Goal: Information Seeking & Learning: Learn about a topic

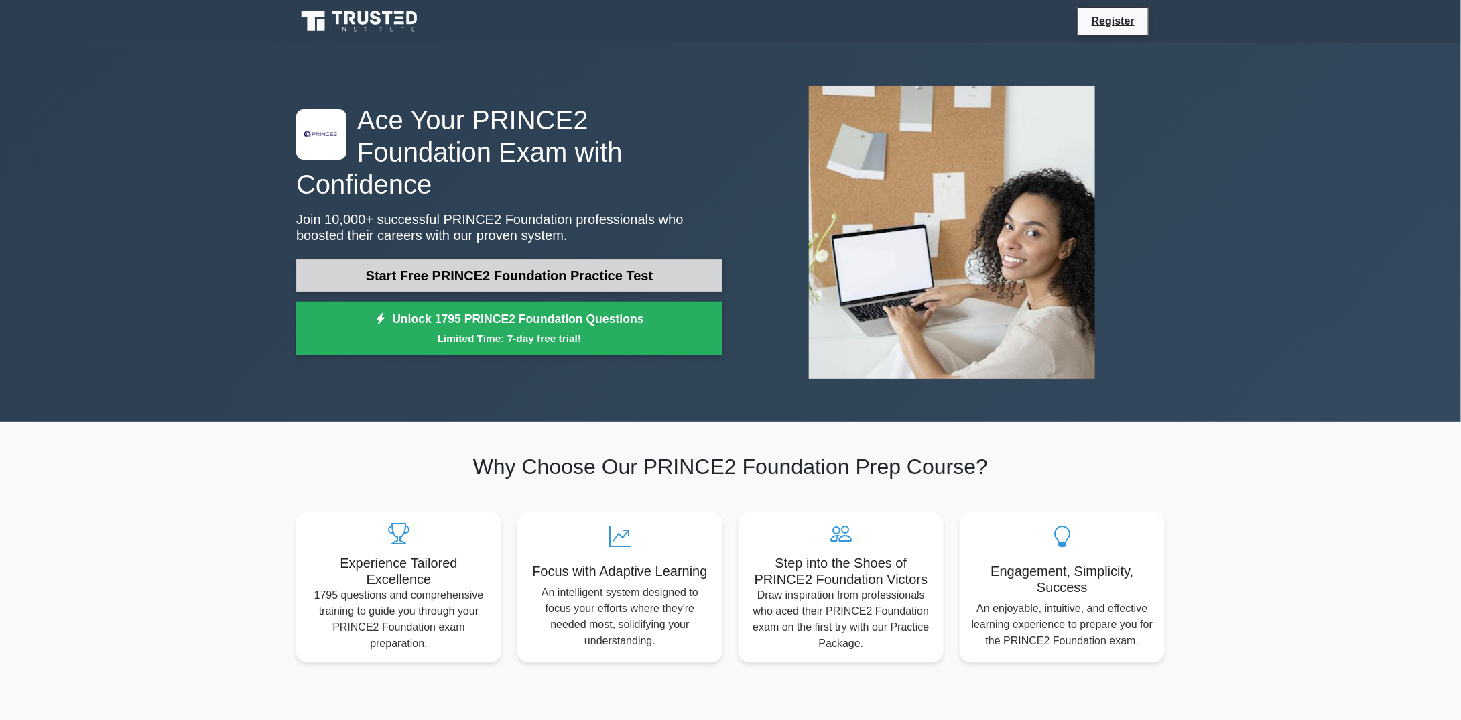
click at [538, 261] on link "Start Free PRINCE2 Foundation Practice Test" at bounding box center [509, 275] width 426 height 32
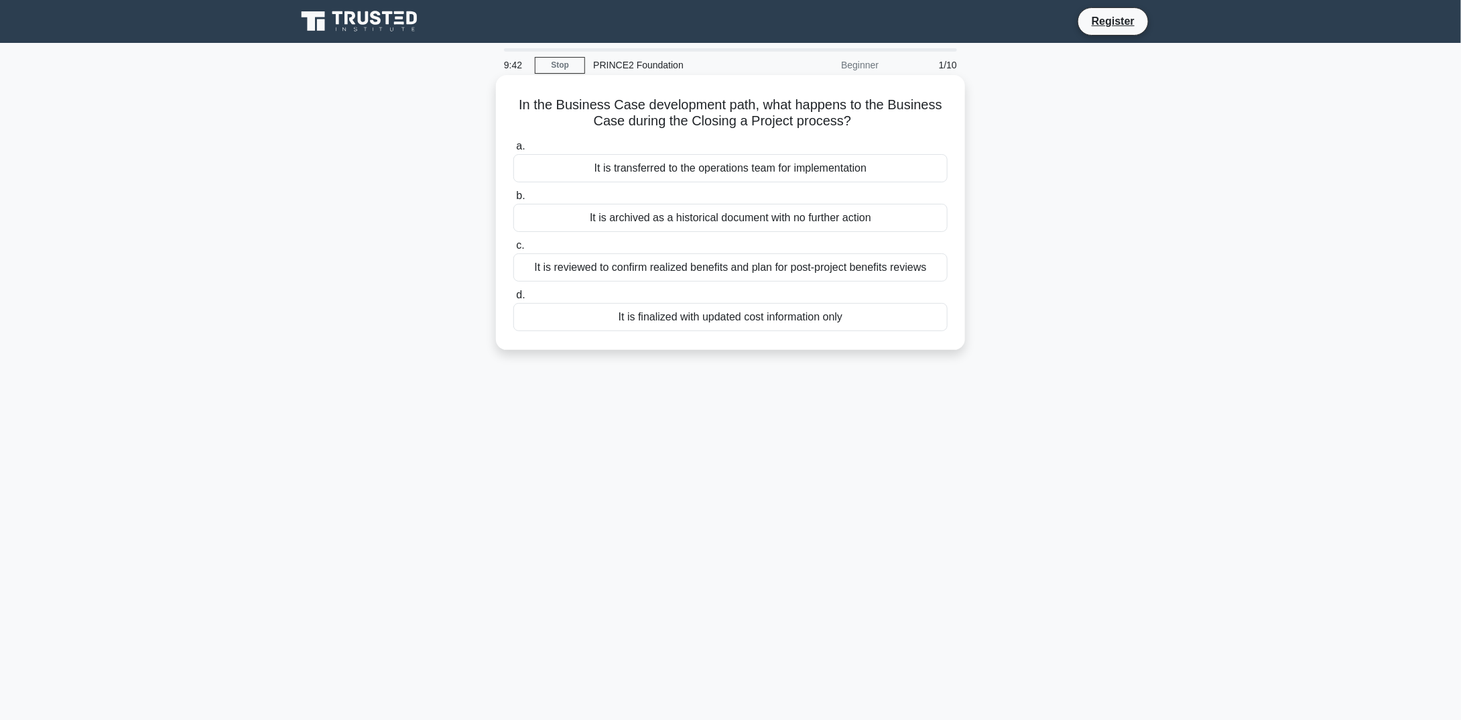
click at [838, 269] on div "It is reviewed to confirm realized benefits and plan for post-project benefits …" at bounding box center [730, 267] width 434 height 28
click at [513, 250] on input "c. It is reviewed to confirm realized benefits and plan for post-project benefi…" at bounding box center [513, 245] width 0 height 9
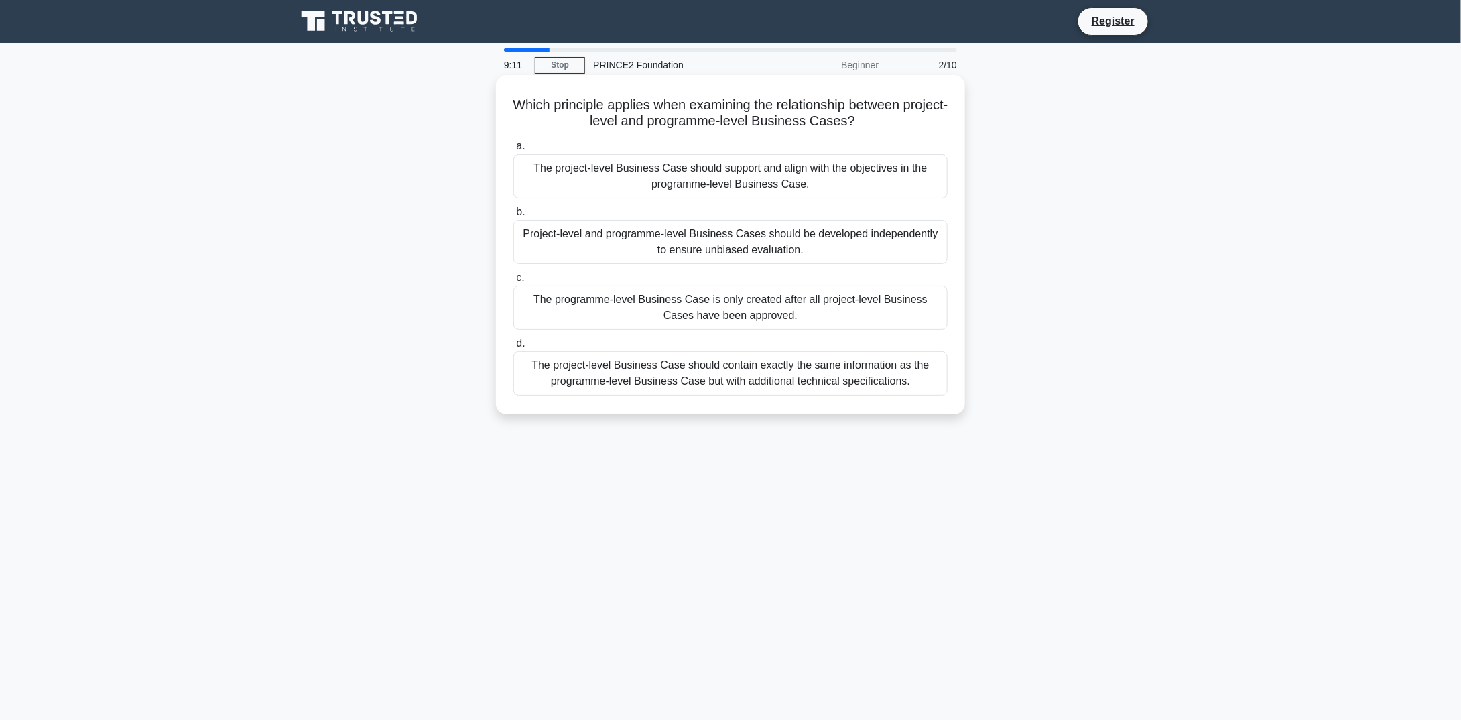
click at [711, 305] on div "The programme-level Business Case is only created after all project-level Busin…" at bounding box center [730, 308] width 434 height 44
click at [513, 282] on input "c. The programme-level Business Case is only created after all project-level Bu…" at bounding box center [513, 277] width 0 height 9
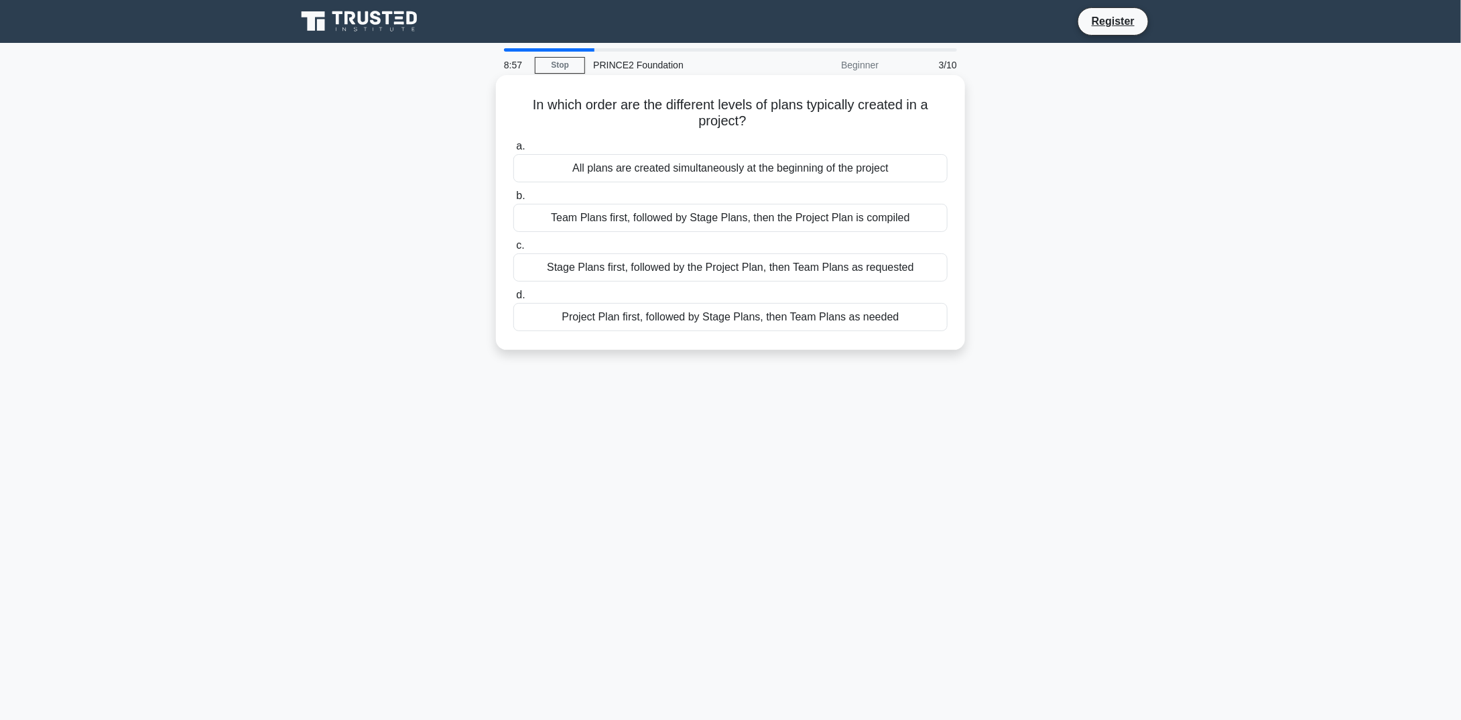
click at [747, 314] on div "Project Plan first, followed by Stage Plans, then Team Plans as needed" at bounding box center [730, 317] width 434 height 28
click at [513, 300] on input "d. Project Plan first, followed by Stage Plans, then Team Plans as needed" at bounding box center [513, 295] width 0 height 9
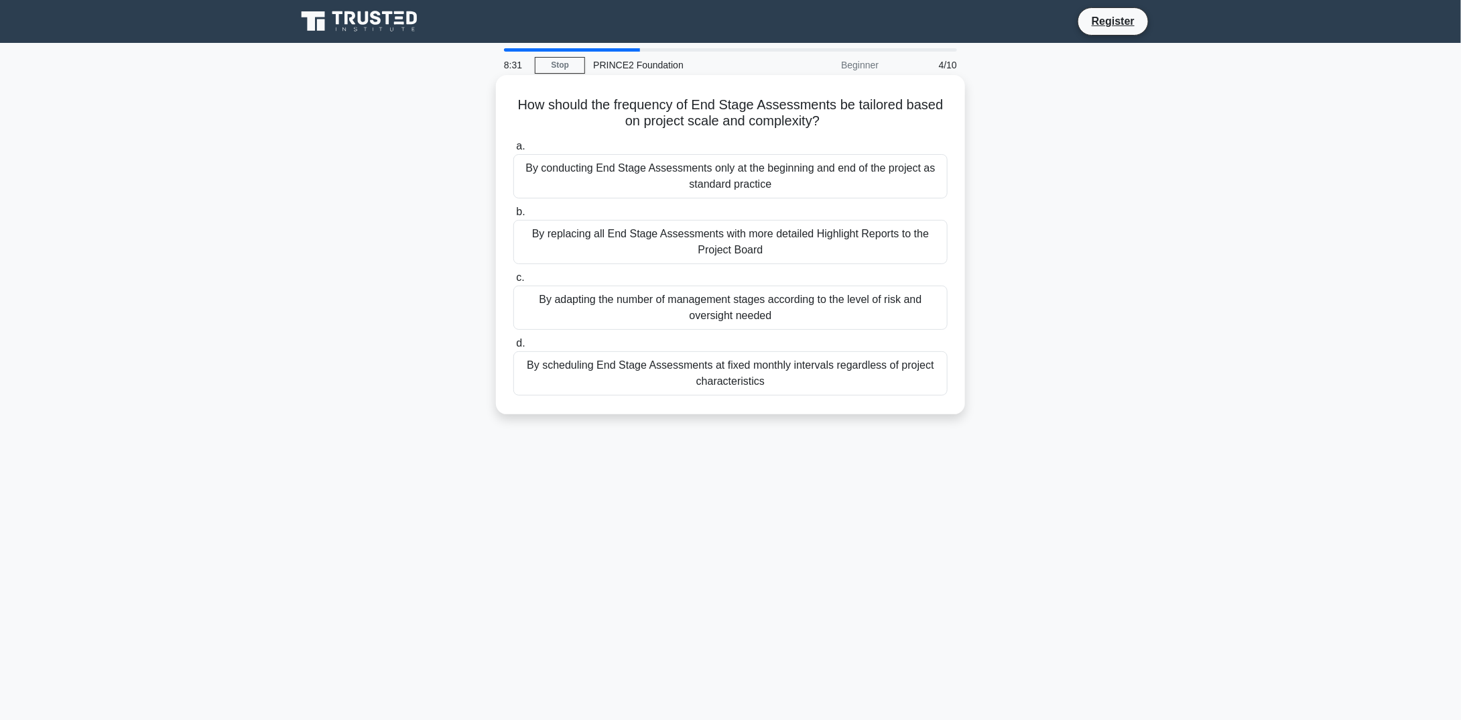
click at [583, 247] on div "By replacing all End Stage Assessments with more detailed Highlight Reports to …" at bounding box center [730, 242] width 434 height 44
click at [513, 217] on input "b. By replacing all End Stage Assessments with more detailed Highlight Reports …" at bounding box center [513, 212] width 0 height 9
click at [672, 235] on div "It provides the mathematical formula used to calculate the precise probability …" at bounding box center [730, 242] width 434 height 44
click at [513, 217] on input "b. It provides the mathematical formula used to calculate the precise probabili…" at bounding box center [513, 212] width 0 height 9
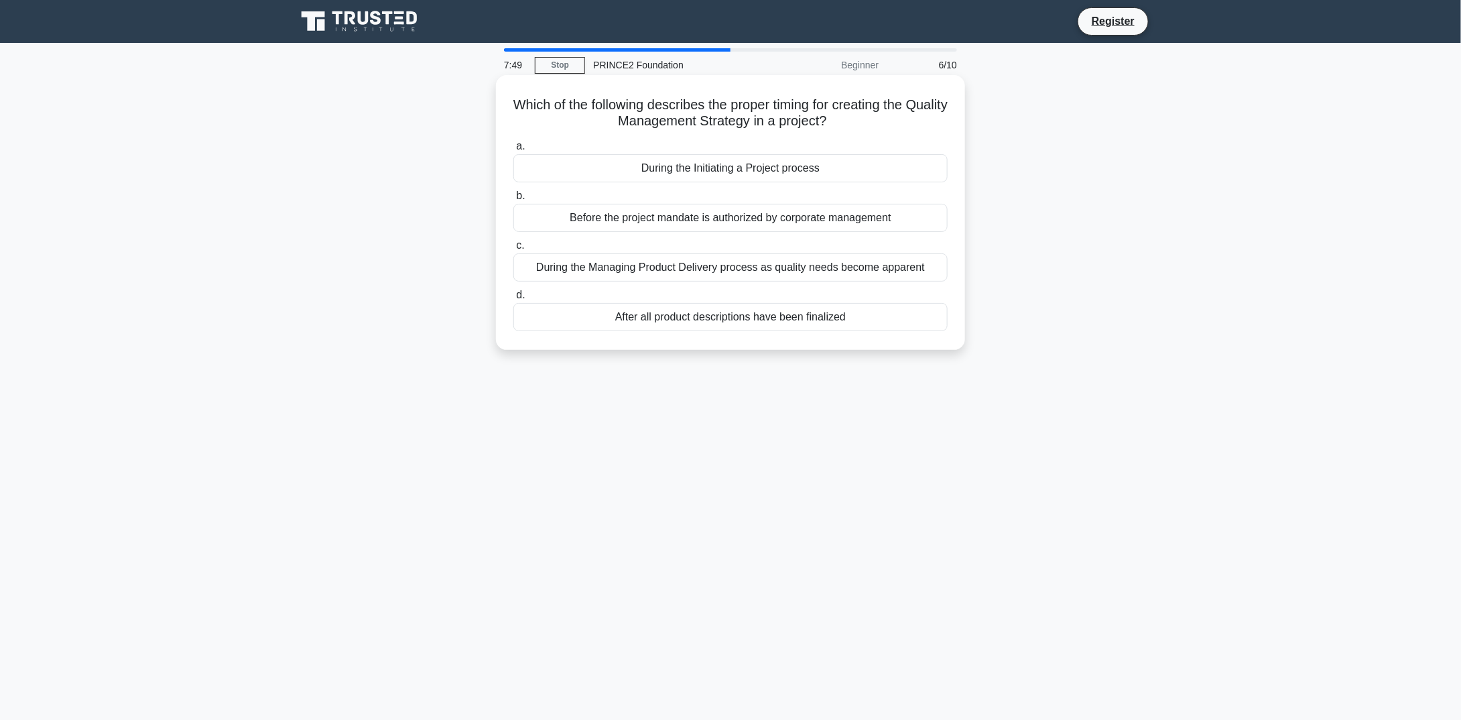
click at [686, 319] on div "After all product descriptions have been finalized" at bounding box center [730, 317] width 434 height 28
click at [513, 300] on input "d. After all product descriptions have been finalized" at bounding box center [513, 295] width 0 height 9
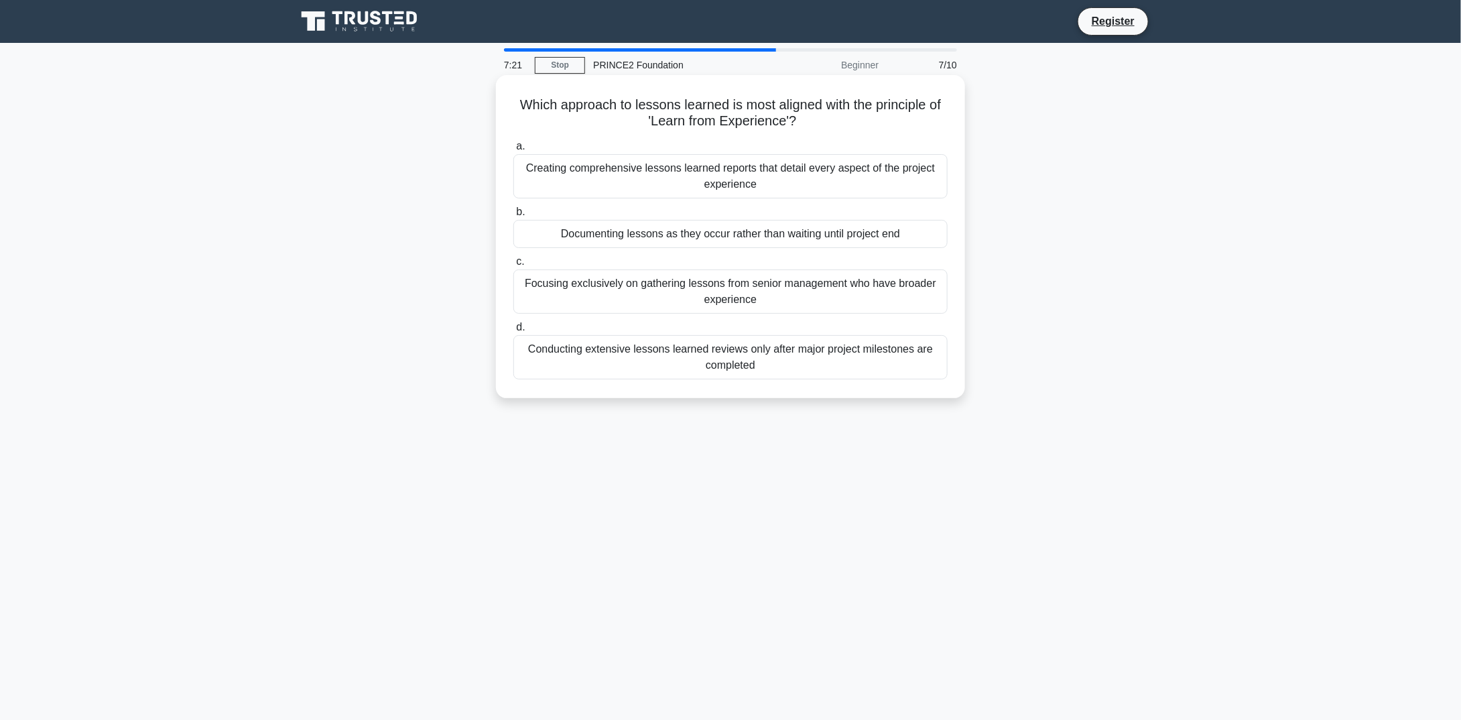
click at [777, 237] on div "Documenting lessons as they occur rather than waiting until project end" at bounding box center [730, 234] width 434 height 28
click at [513, 217] on input "b. Documenting lessons as they occur rather than waiting until project end" at bounding box center [513, 212] width 0 height 9
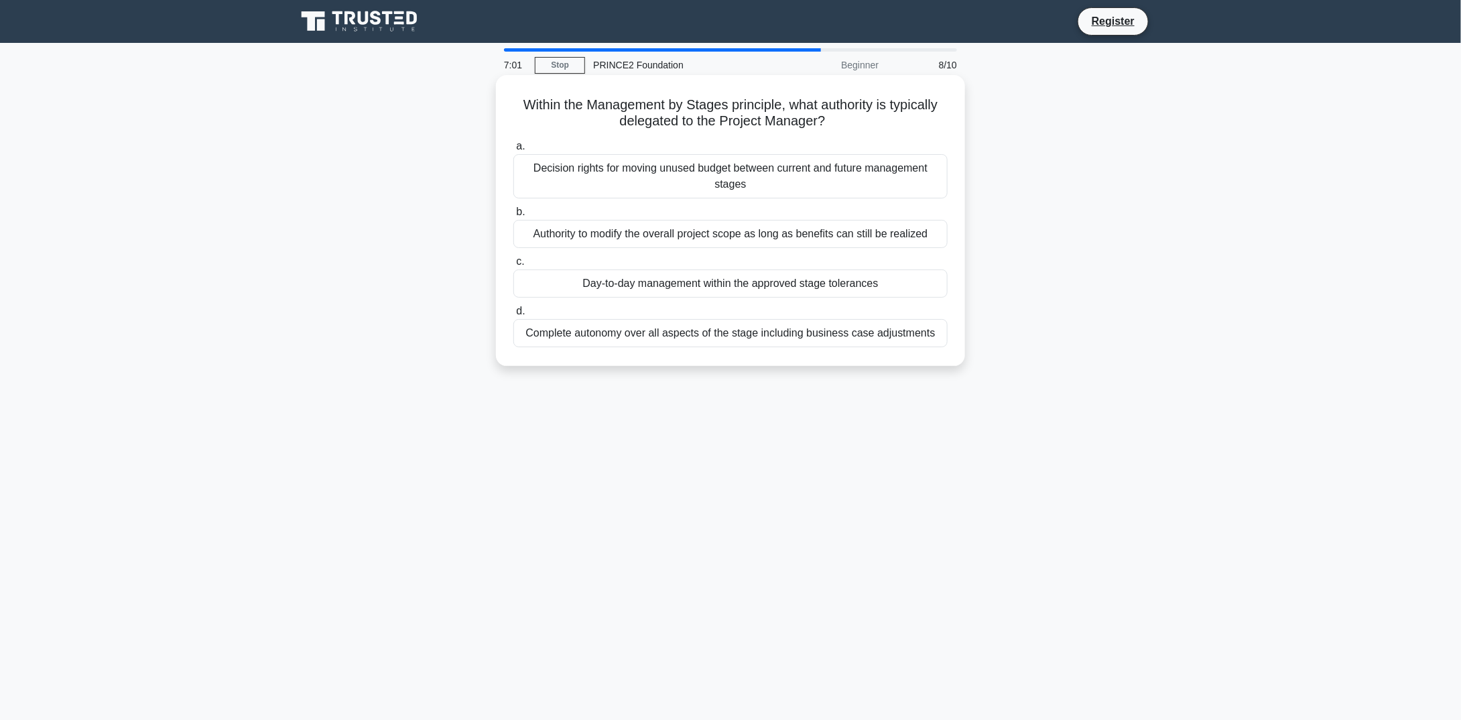
click at [650, 236] on div "Authority to modify the overall project scope as long as benefits can still be …" at bounding box center [730, 234] width 434 height 28
click at [513, 217] on input "b. Authority to modify the overall project scope as long as benefits can still …" at bounding box center [513, 212] width 0 height 9
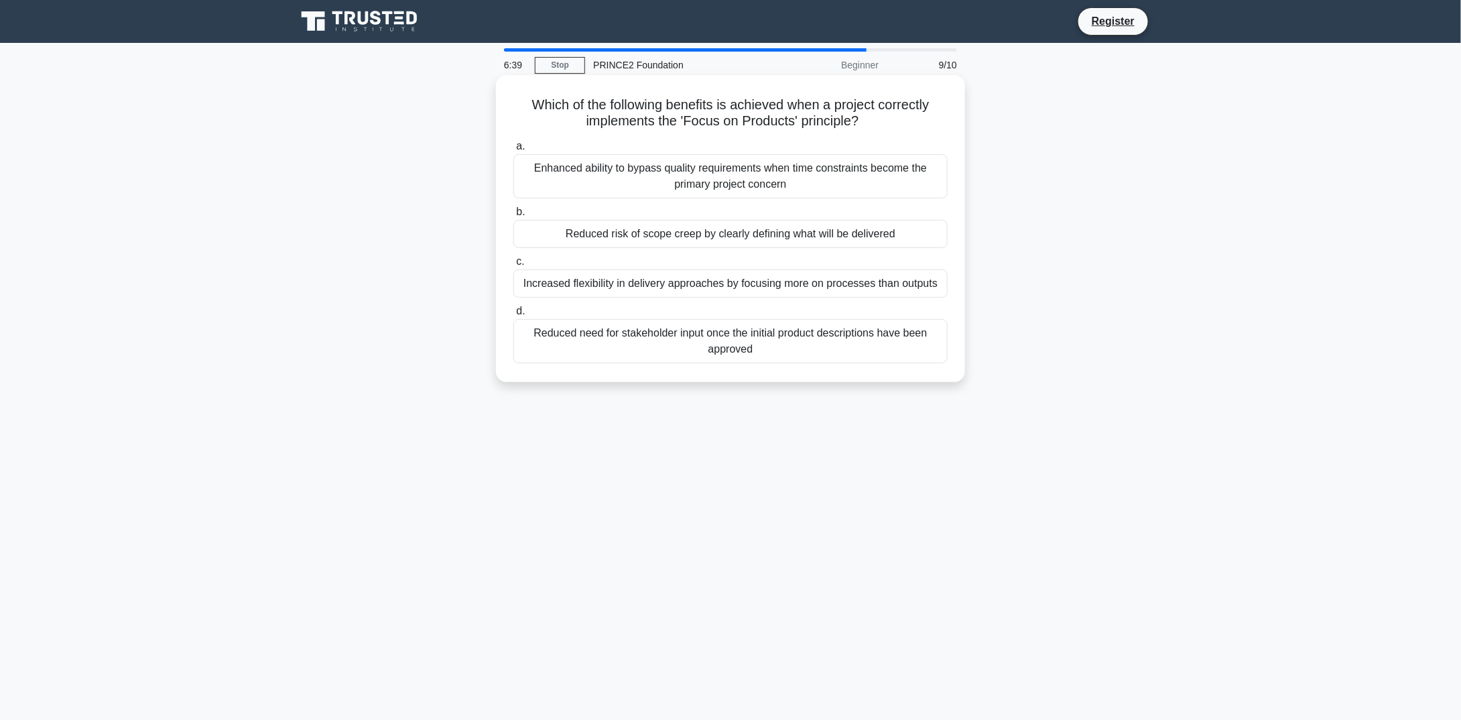
click at [837, 347] on div "Reduced need for stakeholder input once the initial product descriptions have b…" at bounding box center [730, 341] width 434 height 44
click at [513, 316] on input "d. Reduced need for stakeholder input once the initial product descriptions hav…" at bounding box center [513, 311] width 0 height 9
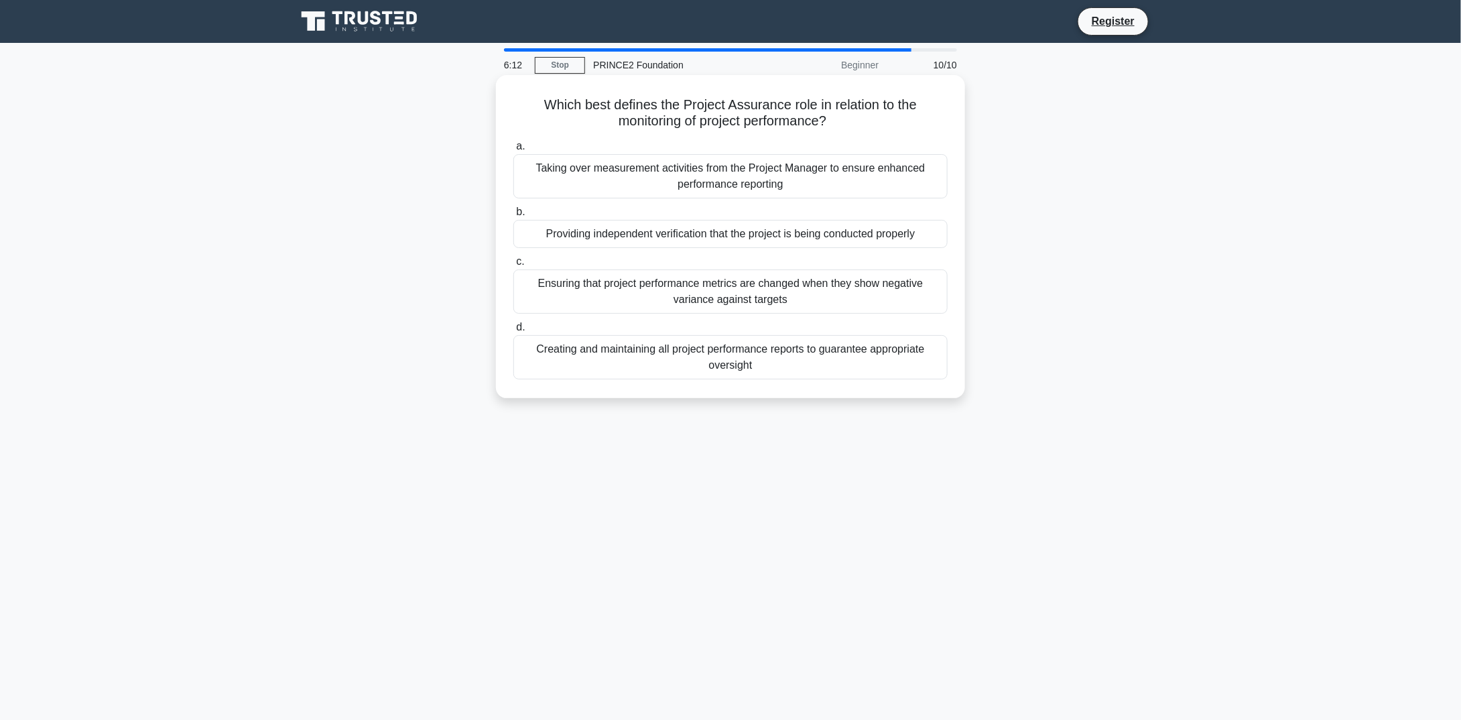
click at [656, 371] on div "Creating and maintaining all project performance reports to guarantee appropria…" at bounding box center [730, 357] width 434 height 44
click at [513, 332] on input "d. Creating and maintaining all project performance reports to guarantee approp…" at bounding box center [513, 327] width 0 height 9
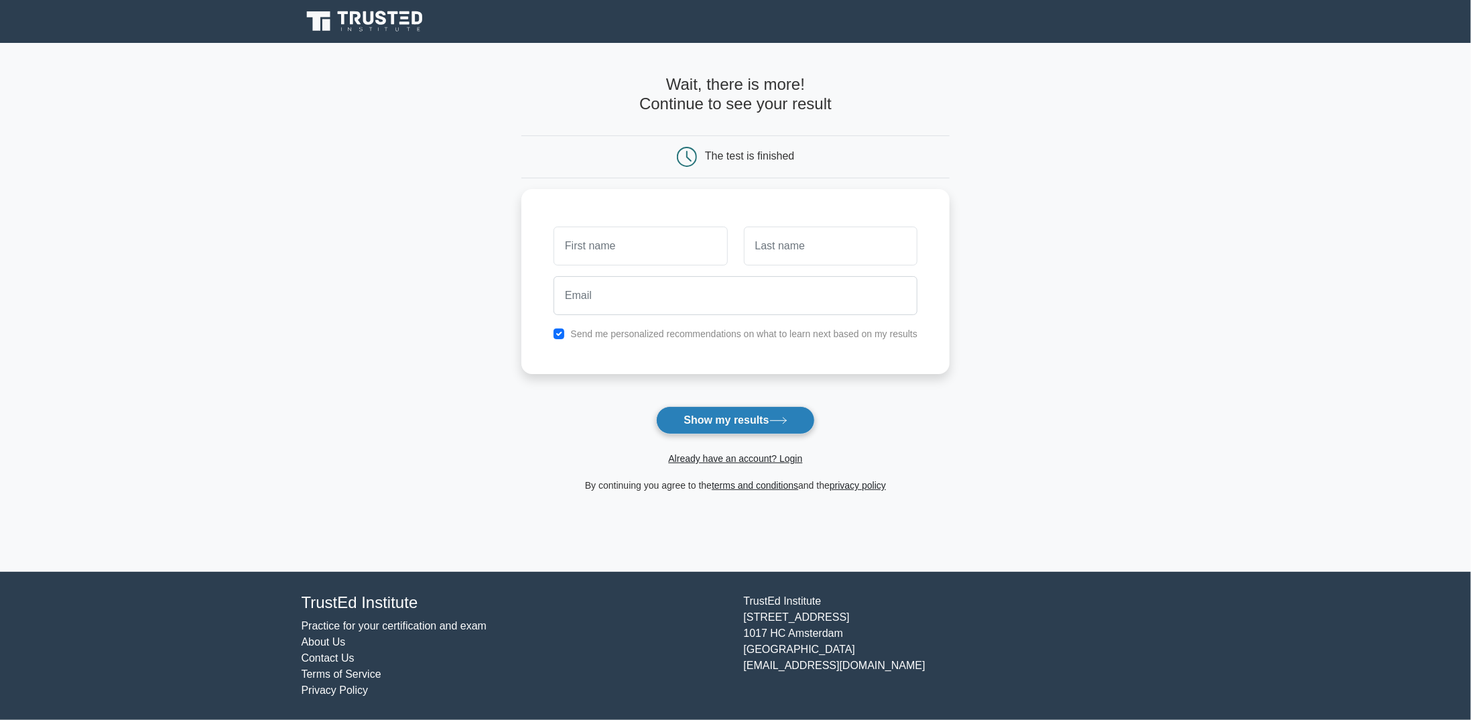
click at [761, 418] on button "Show my results" at bounding box center [735, 420] width 158 height 28
click at [686, 249] on input "text" at bounding box center [641, 242] width 174 height 39
click at [673, 253] on input "text" at bounding box center [641, 242] width 174 height 39
type input "Adam"
type input "Minarik"
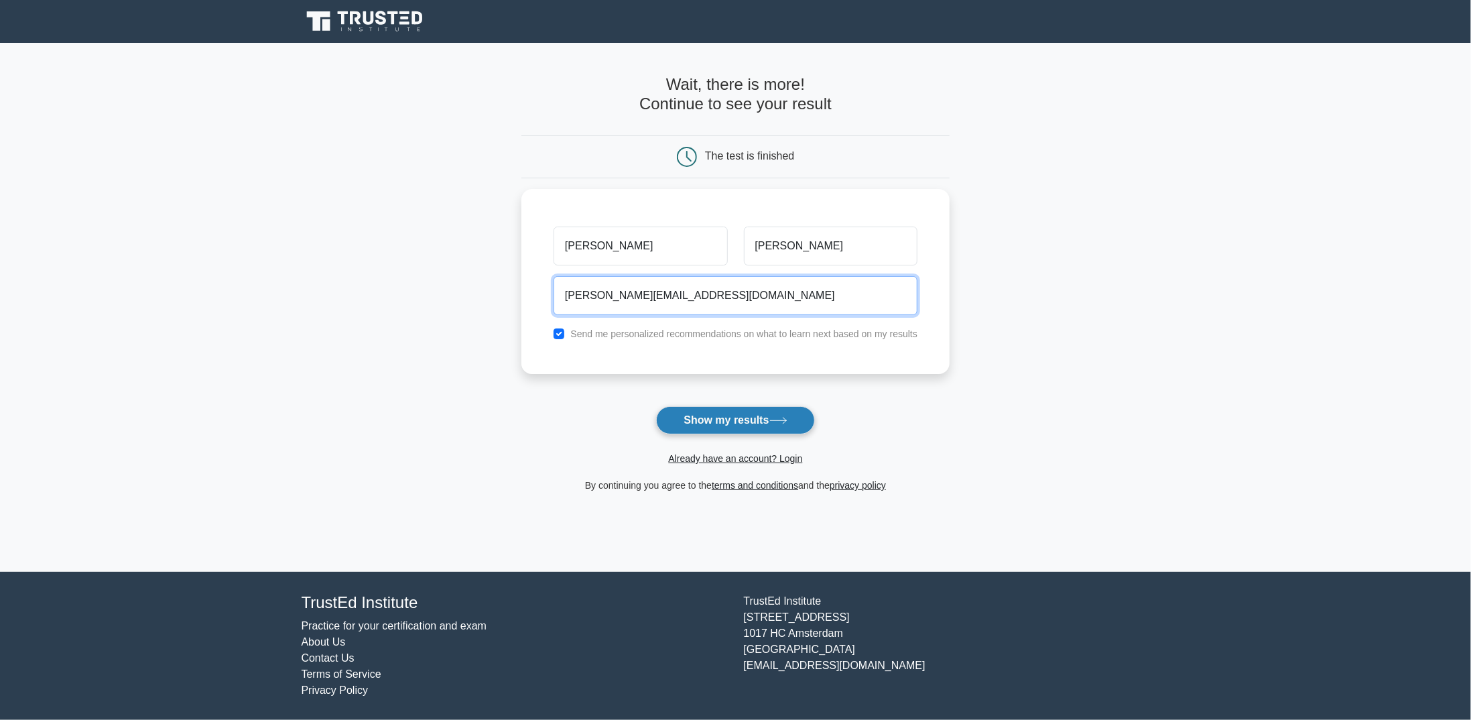
type input "adam.minarik1@gmail.com"
click at [764, 422] on button "Show my results" at bounding box center [735, 420] width 158 height 28
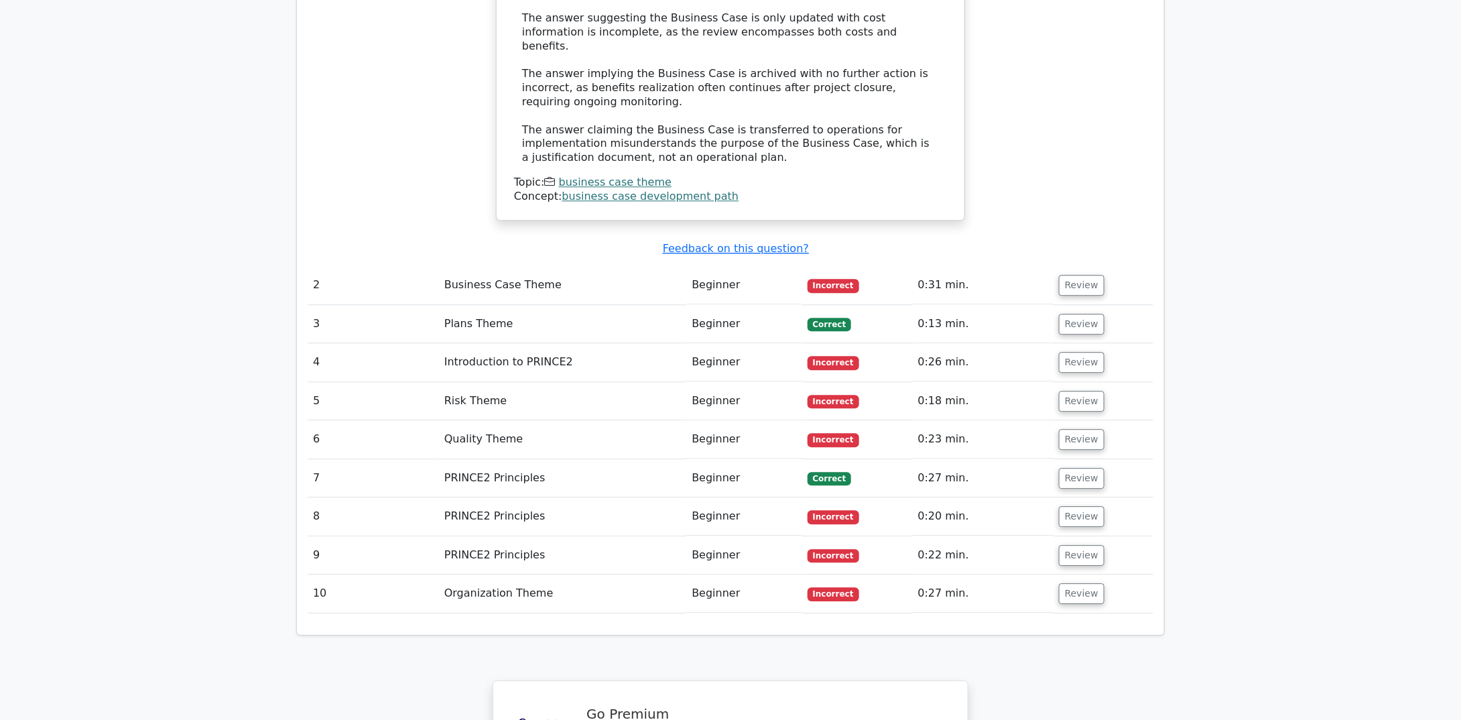
scroll to position [1603, 0]
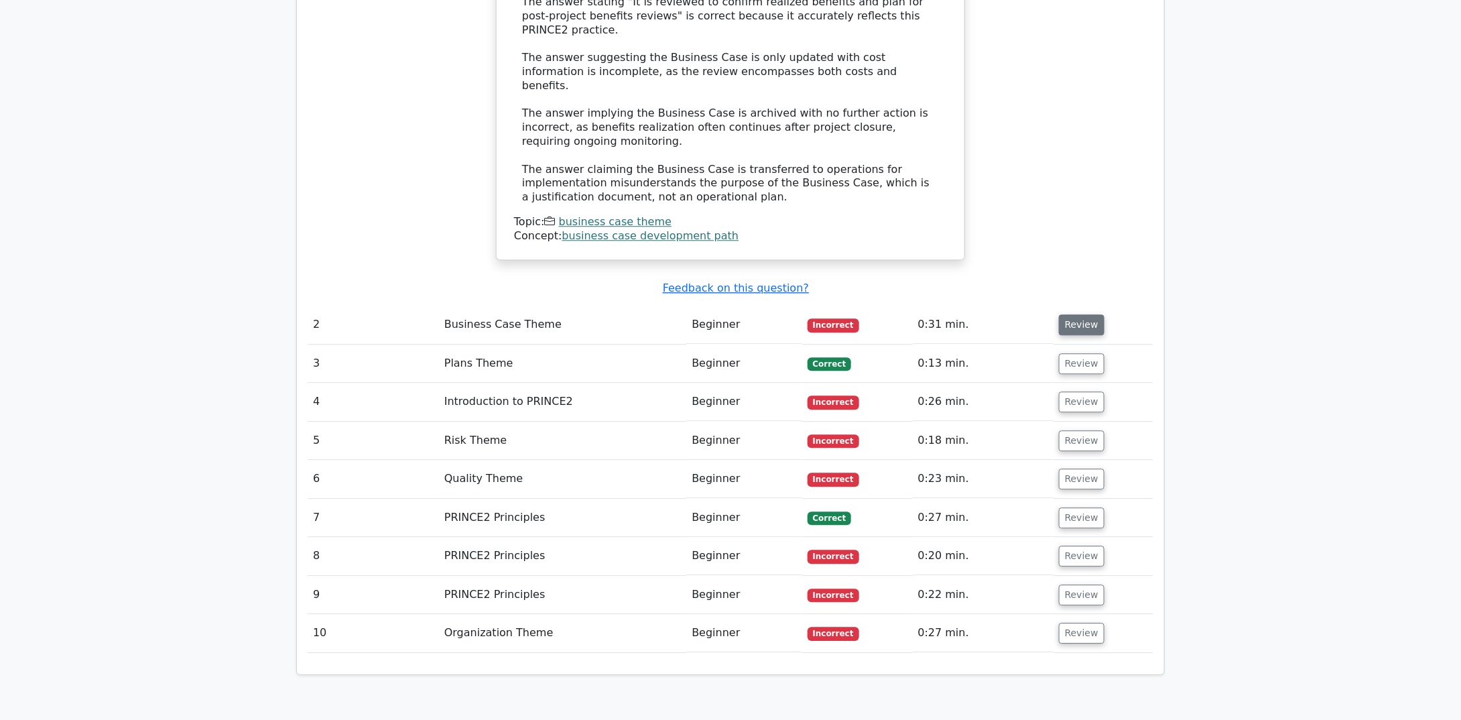
click at [1077, 314] on button "Review" at bounding box center [1082, 324] width 46 height 21
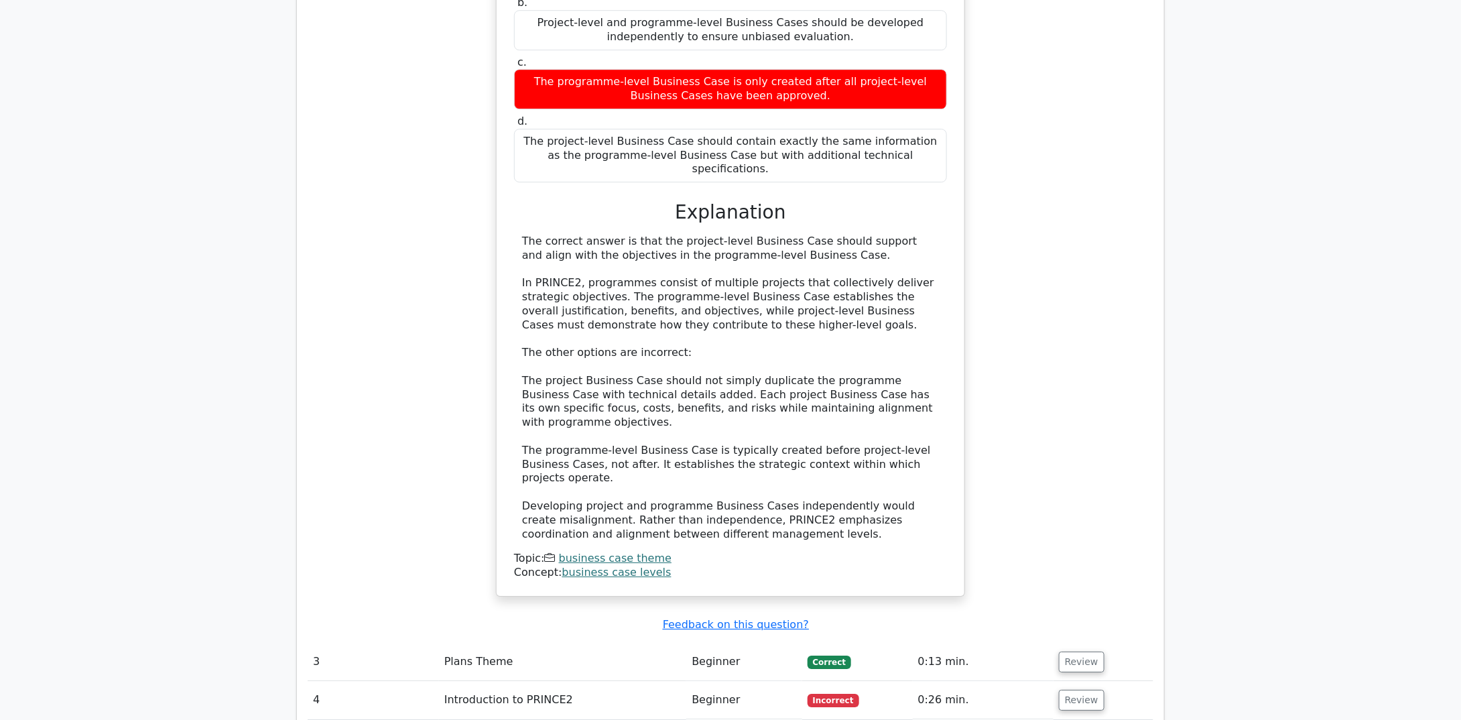
scroll to position [2139, 0]
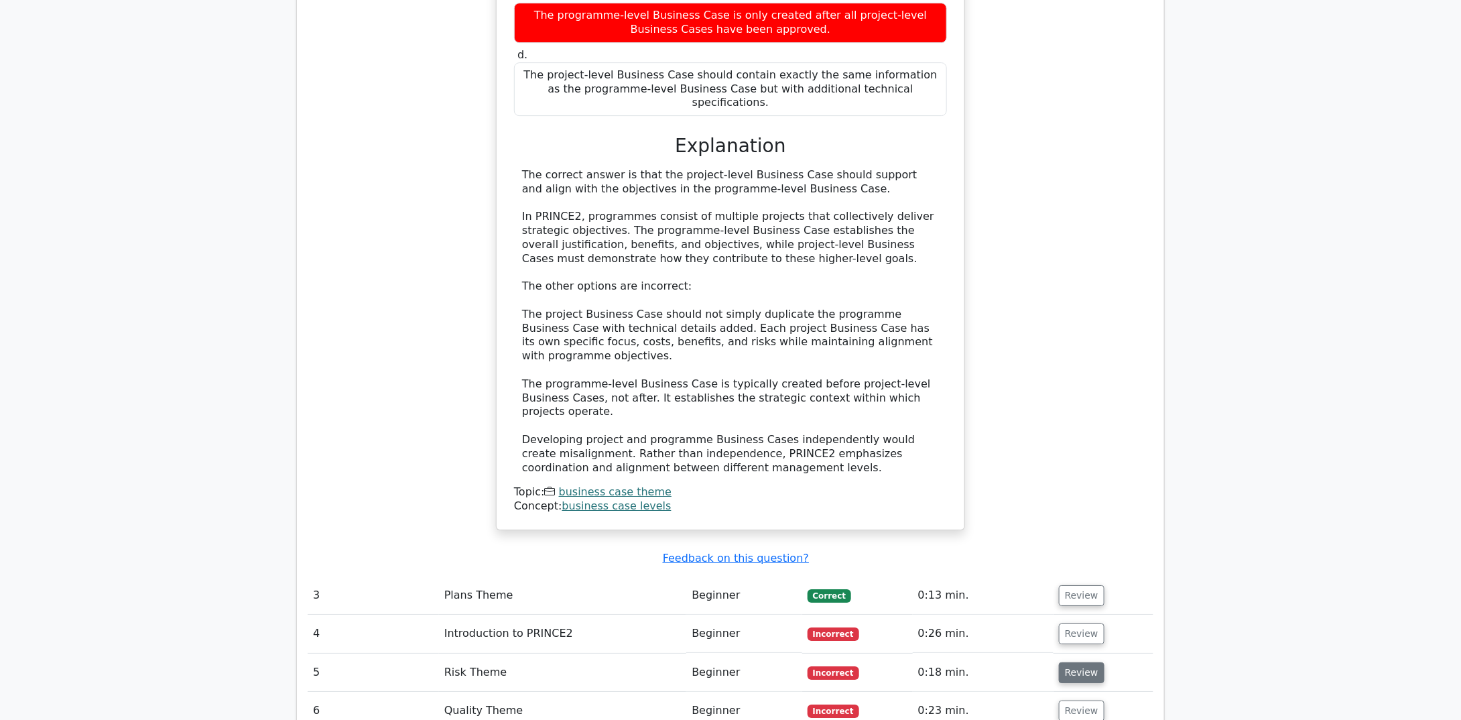
click at [1070, 662] on button "Review" at bounding box center [1082, 672] width 46 height 21
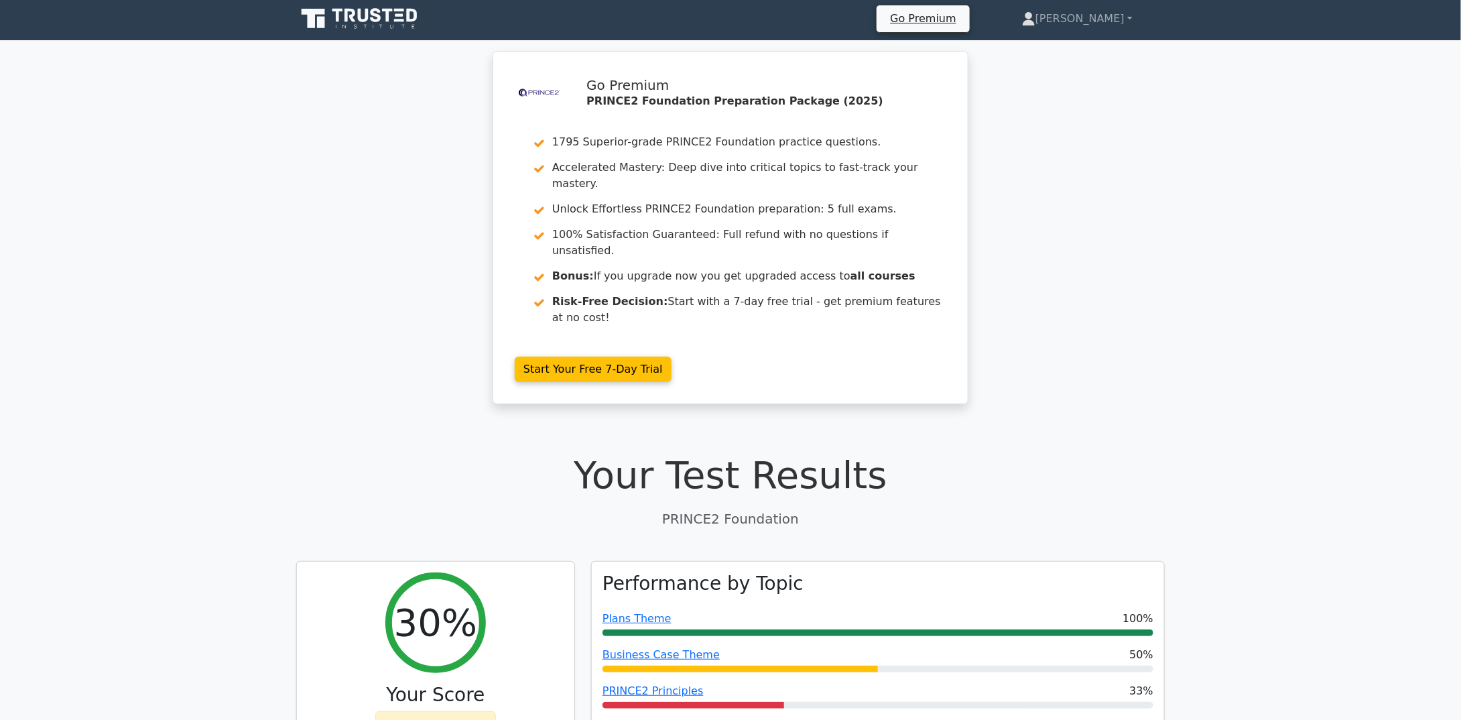
scroll to position [0, 0]
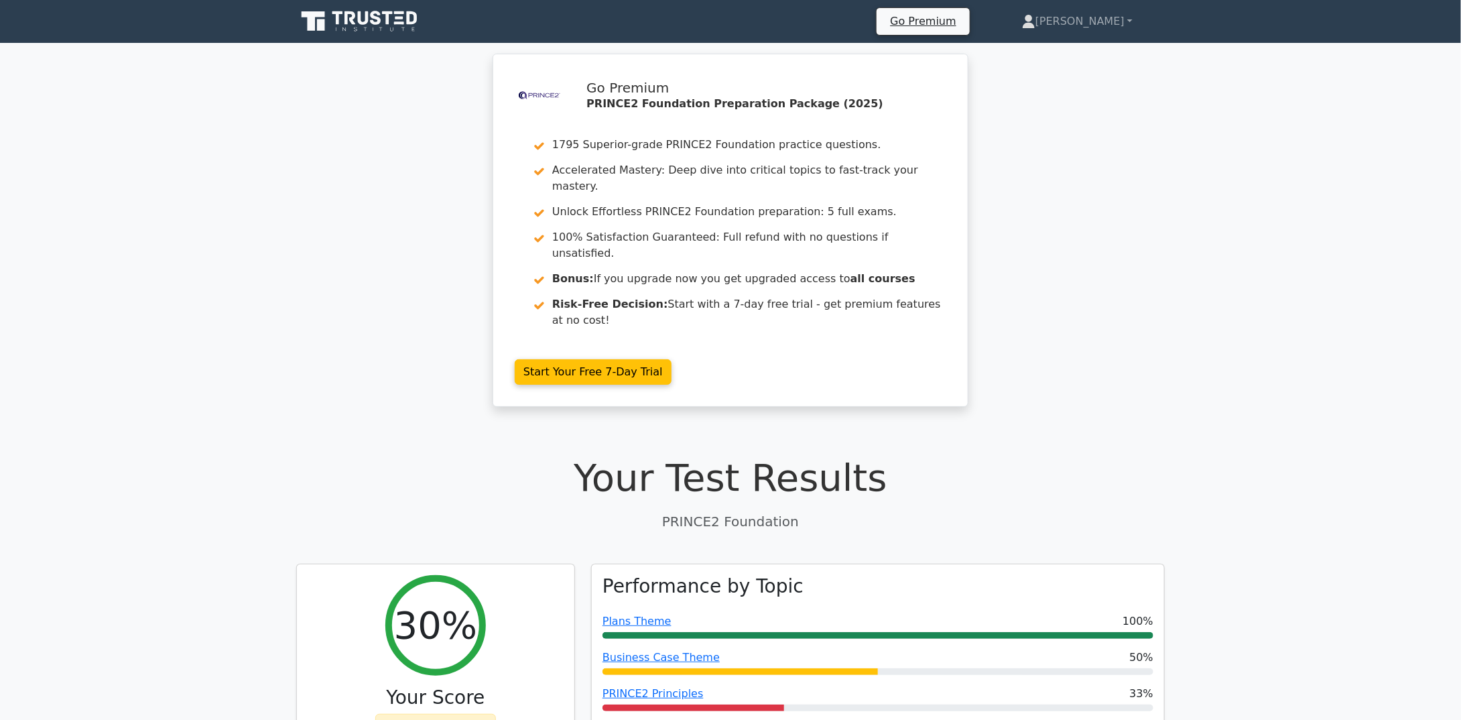
drag, startPoint x: 347, startPoint y: 56, endPoint x: 338, endPoint y: 46, distance: 13.3
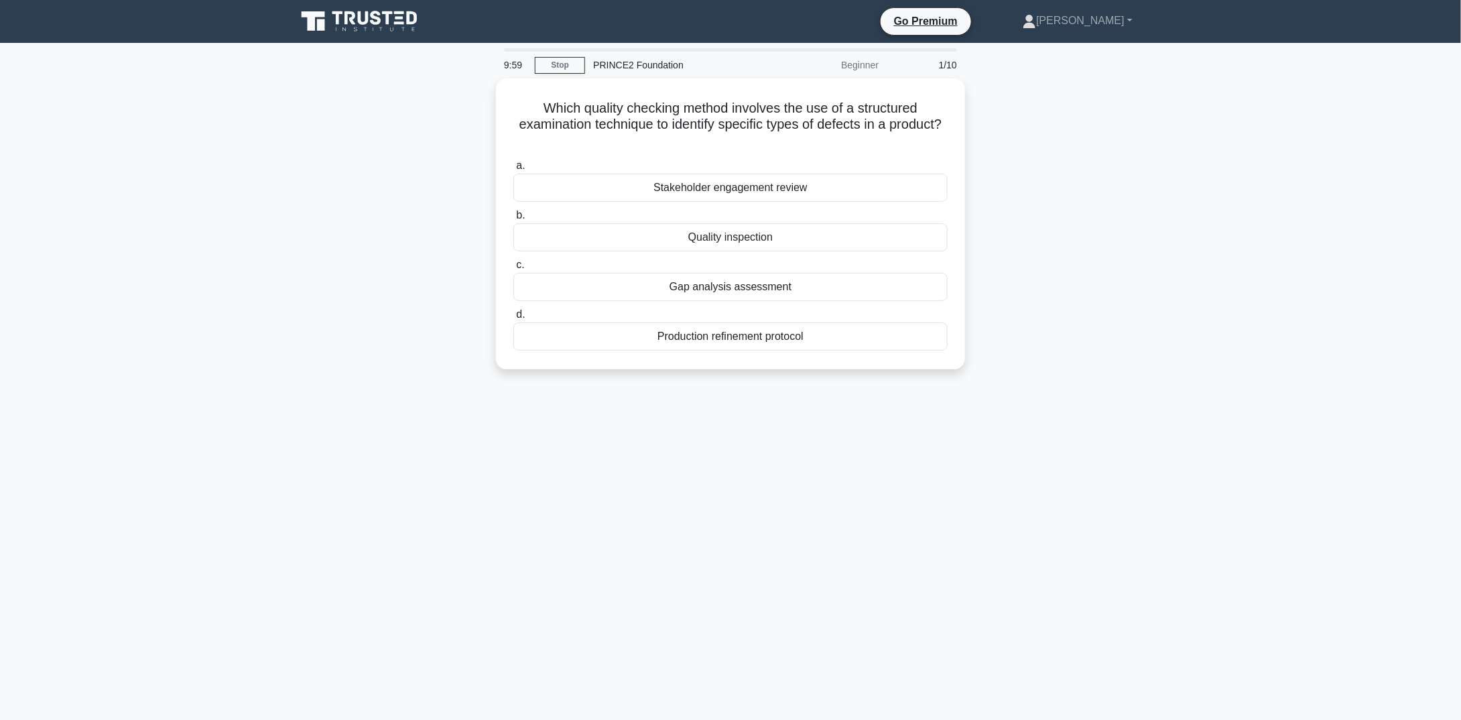
drag, startPoint x: 263, startPoint y: 164, endPoint x: 239, endPoint y: 132, distance: 39.7
